Goal: Check status: Check status

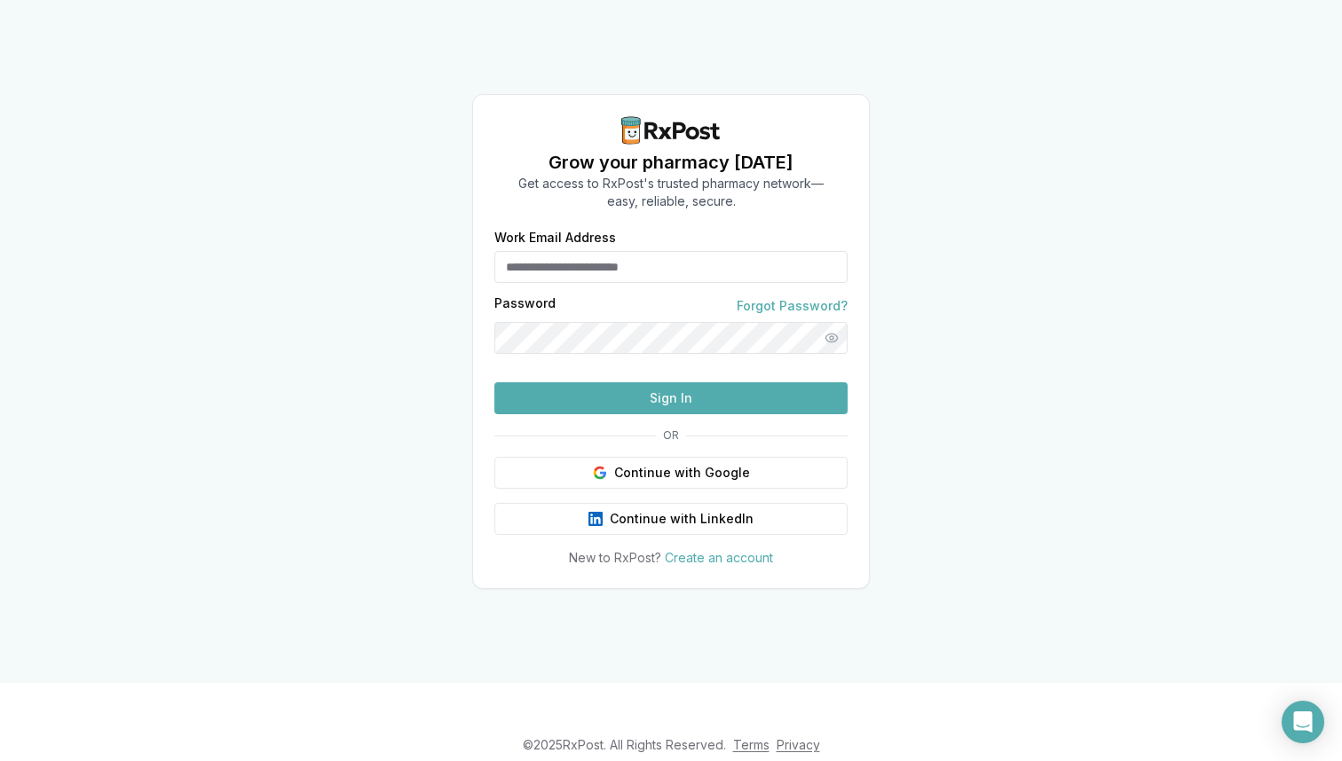
type input "**********"
click at [617, 414] on button "Sign In" at bounding box center [670, 398] width 353 height 32
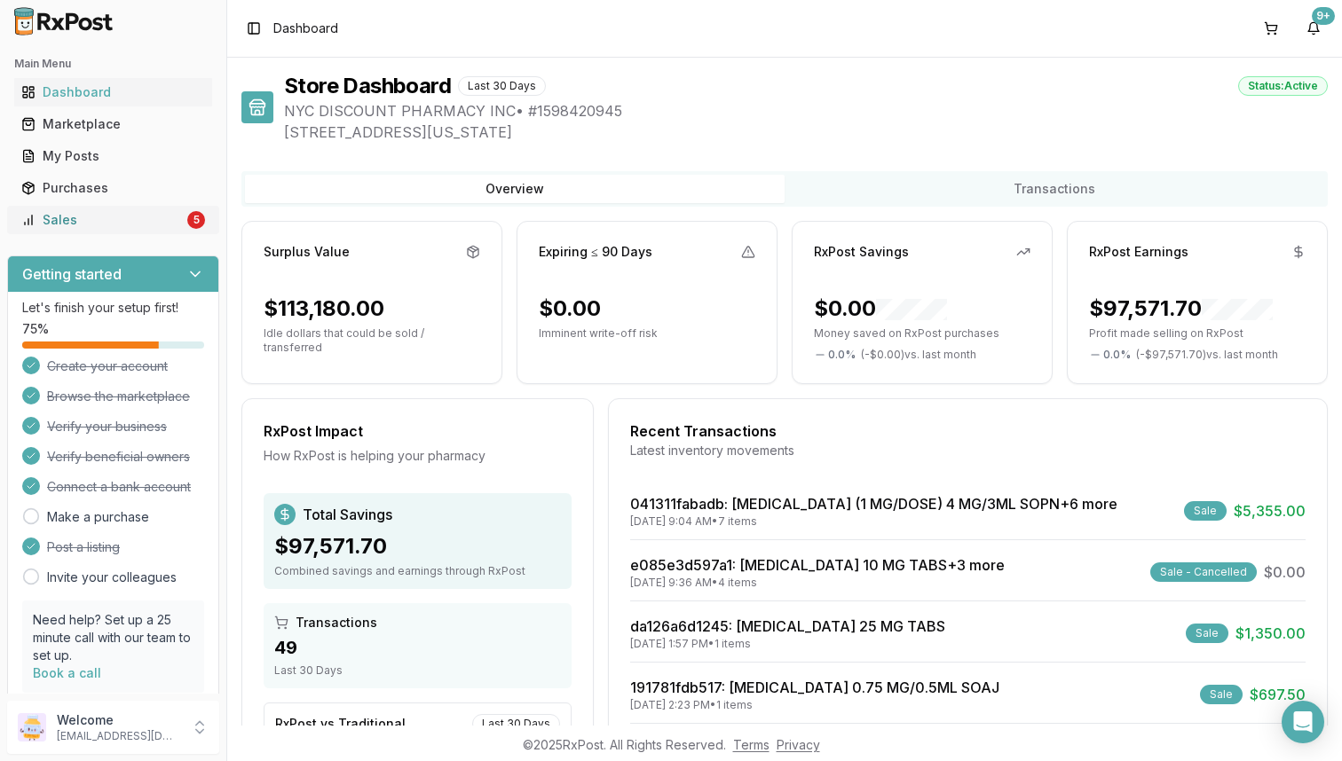
click at [181, 233] on link "Sales 5" at bounding box center [113, 220] width 198 height 32
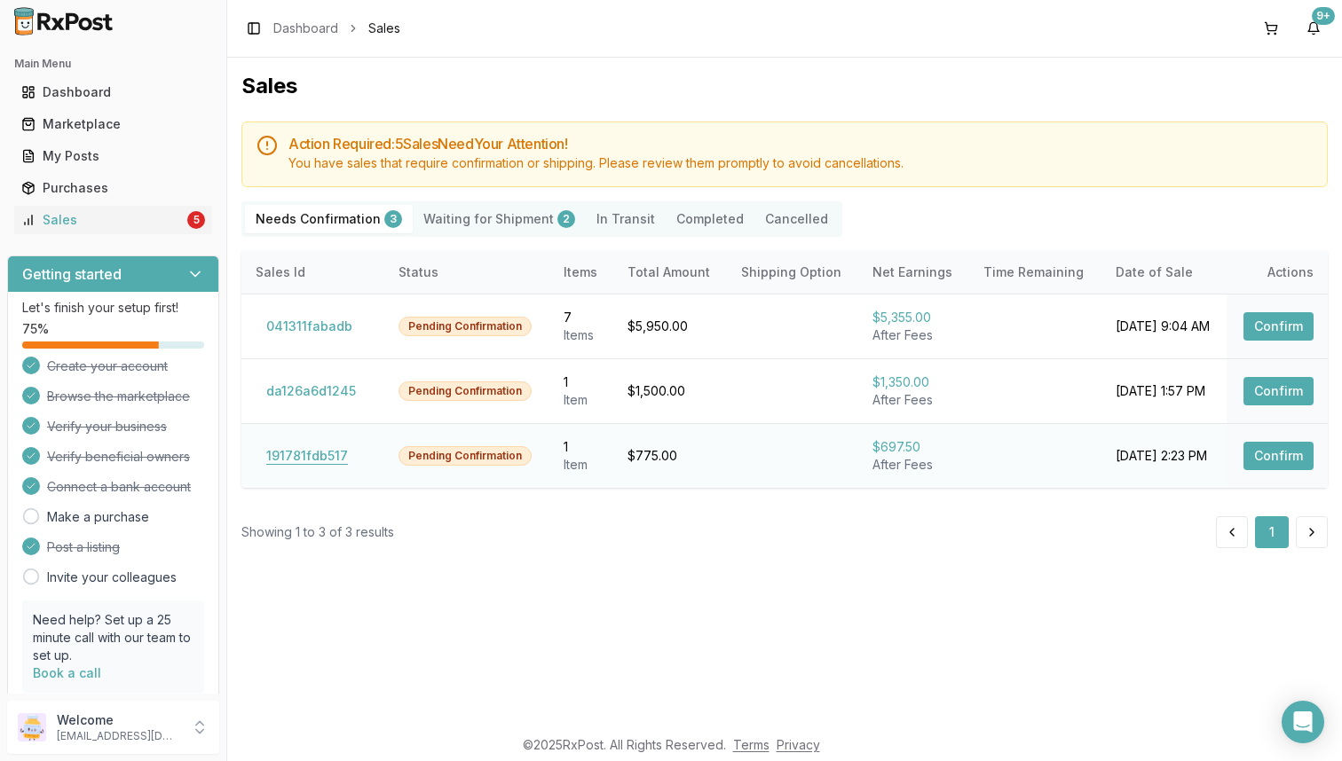
click at [297, 468] on button "191781fdb517" at bounding box center [307, 456] width 103 height 28
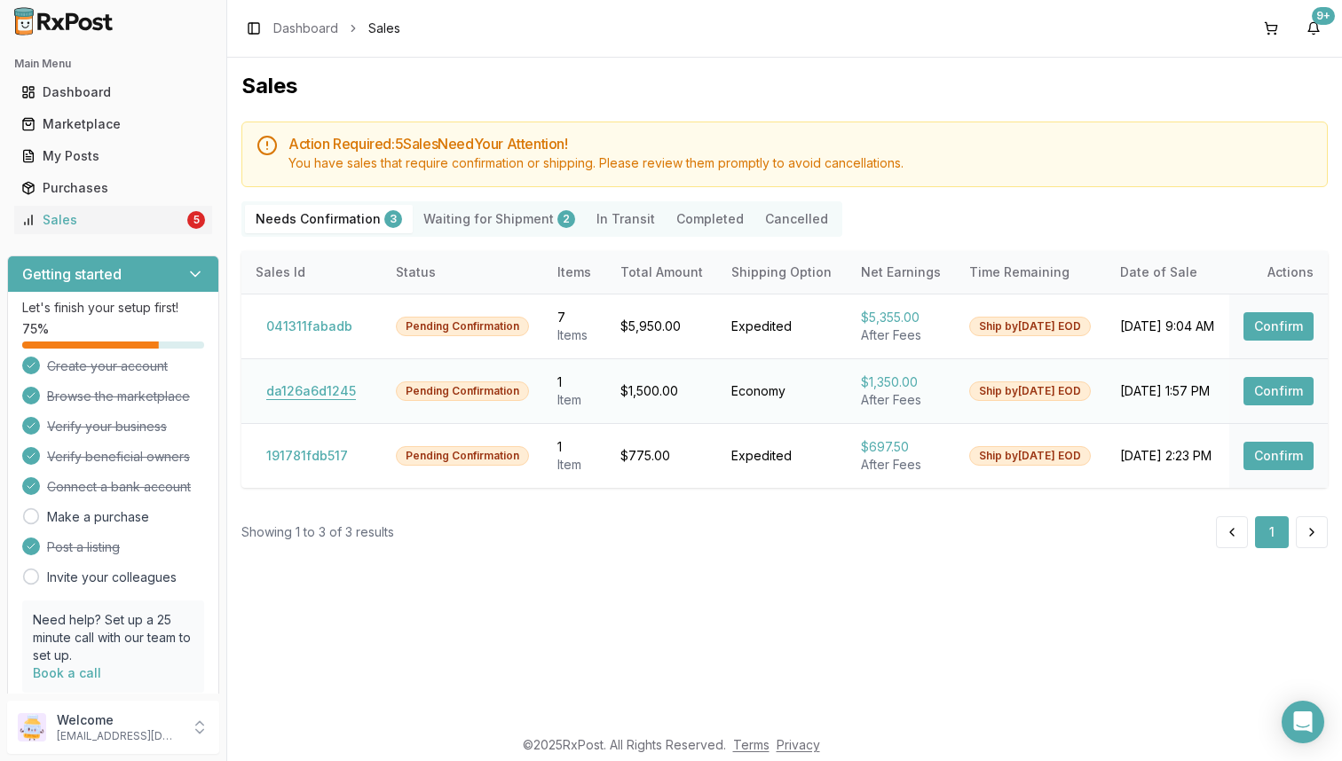
click at [325, 387] on button "da126a6d1245" at bounding box center [311, 391] width 111 height 28
click at [319, 329] on button "041311fabadb" at bounding box center [309, 326] width 107 height 28
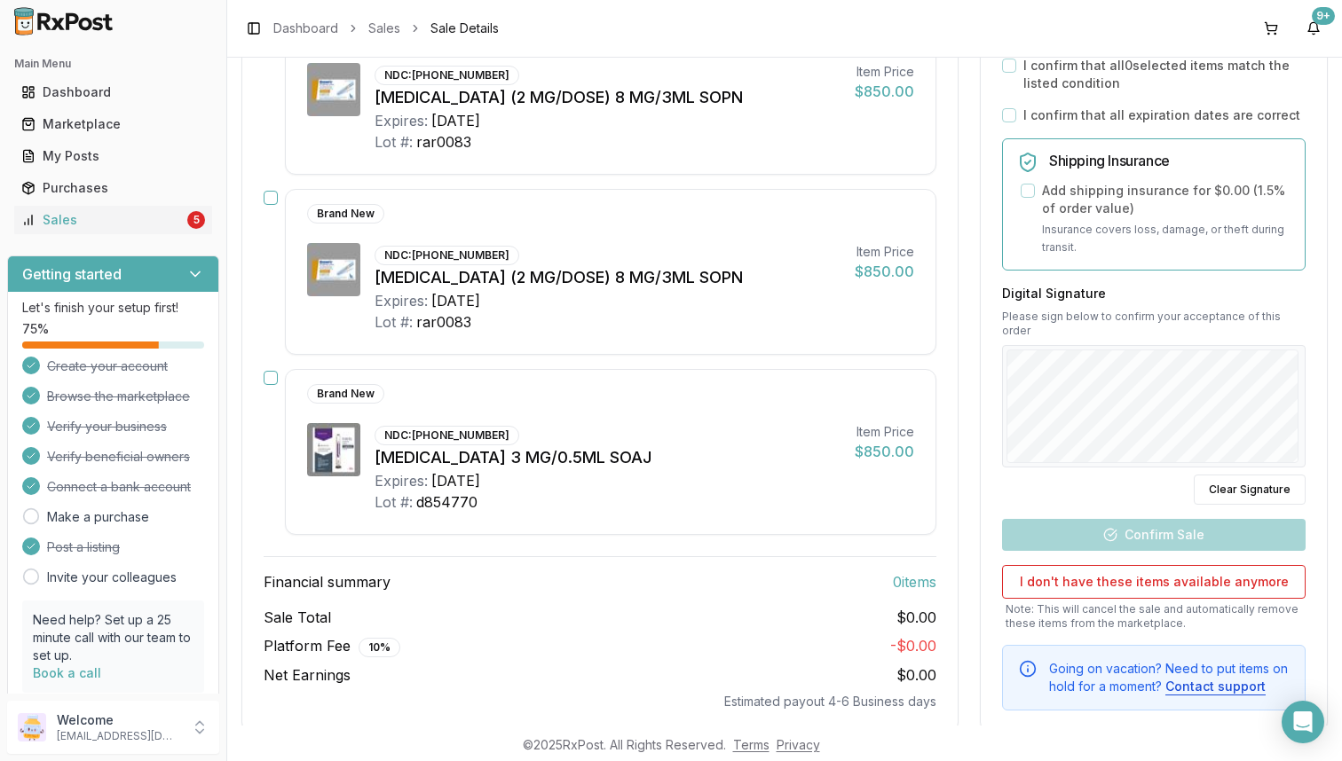
scroll to position [1071, 0]
